Goal: Task Accomplishment & Management: Manage account settings

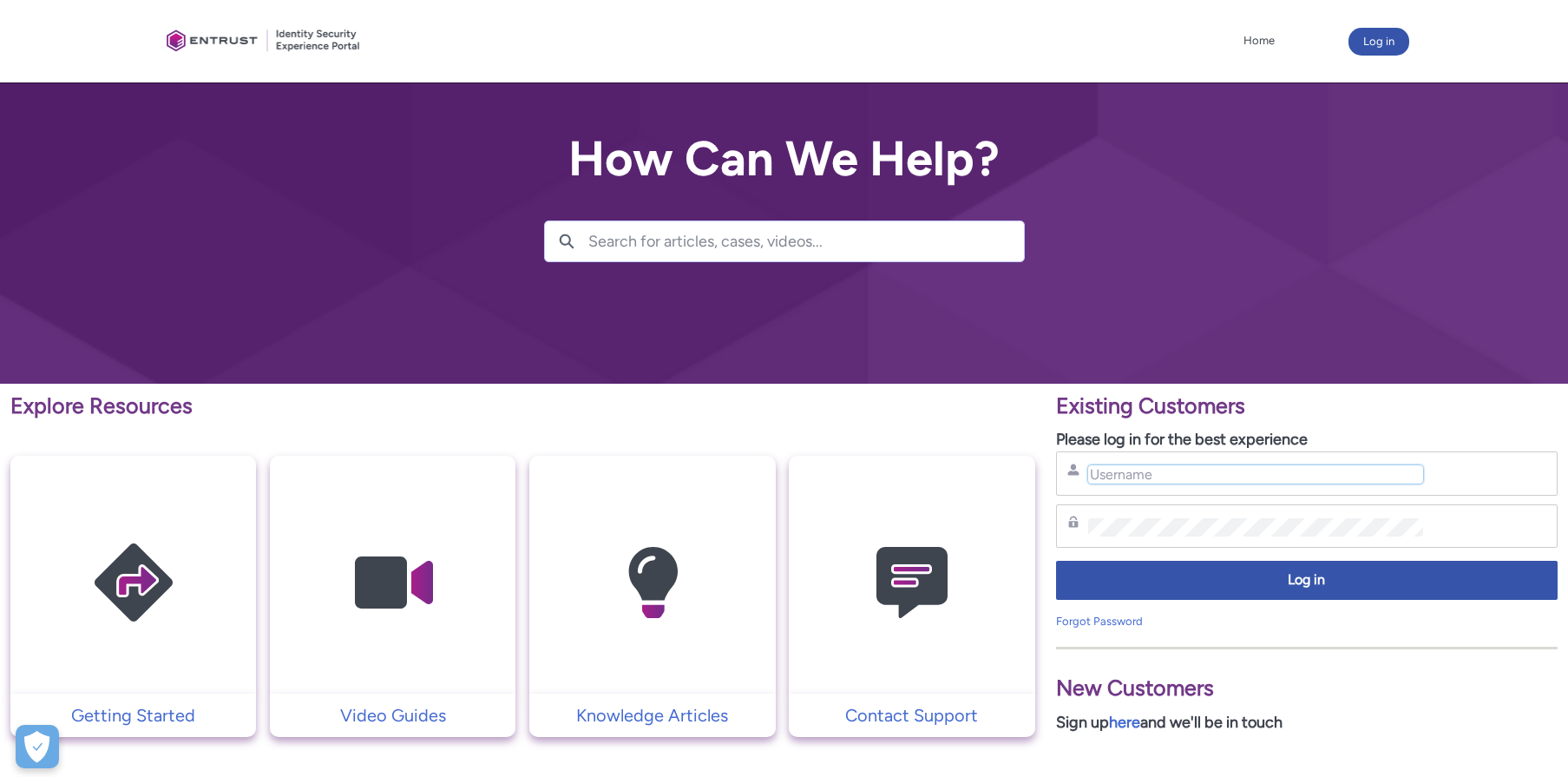
click at [1136, 478] on input "Username" at bounding box center [1256, 475] width 336 height 18
type input "[PERSON_NAME][EMAIL_ADDRESS][DOMAIN_NAME]"
click at [1116, 622] on link "Forgot Password" at bounding box center [1099, 621] width 87 height 13
